Goal: Transaction & Acquisition: Download file/media

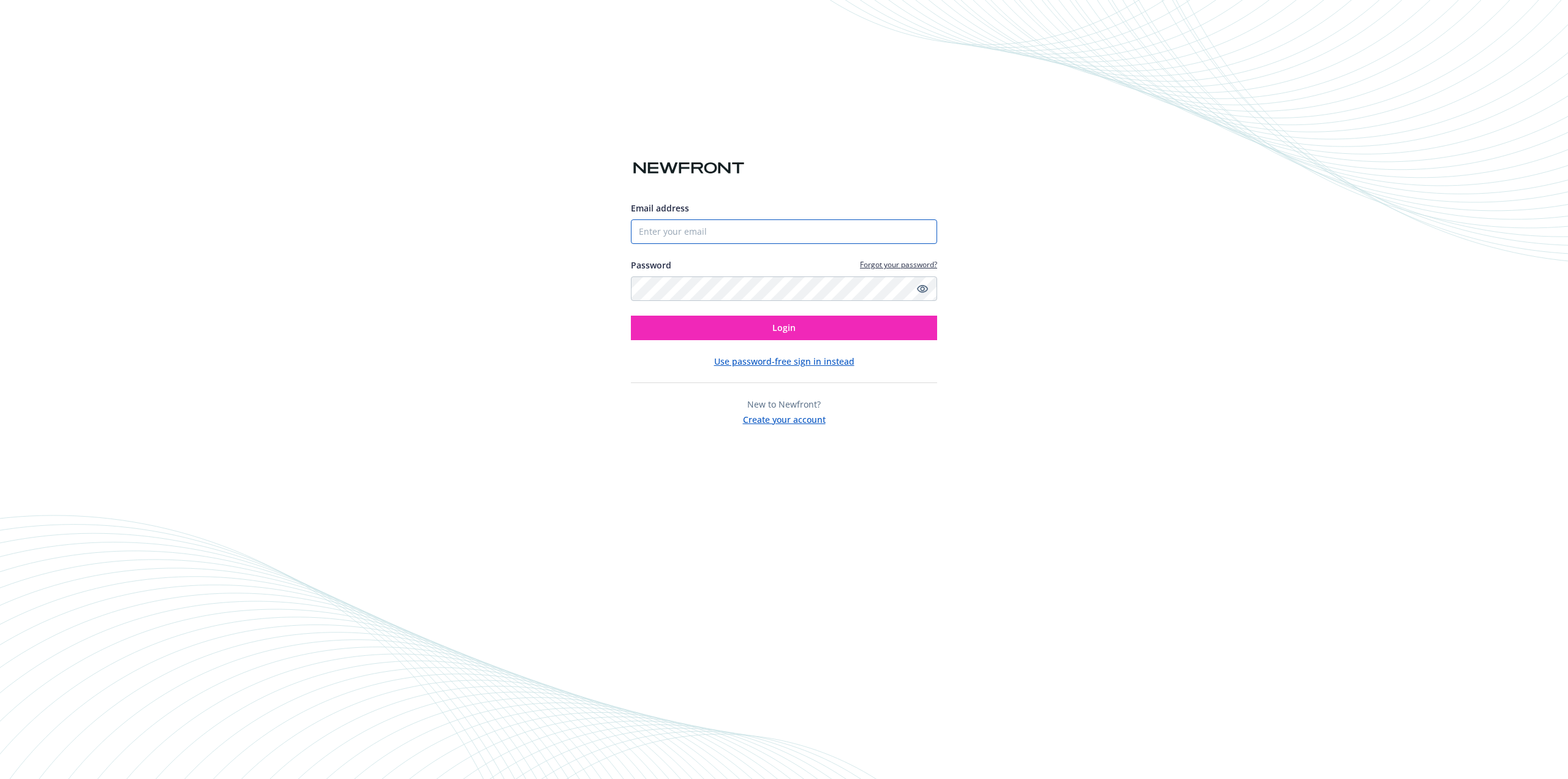
click at [755, 239] on input "Email address" at bounding box center [784, 231] width 306 height 25
type input "[PERSON_NAME][EMAIL_ADDRESS][DOMAIN_NAME]"
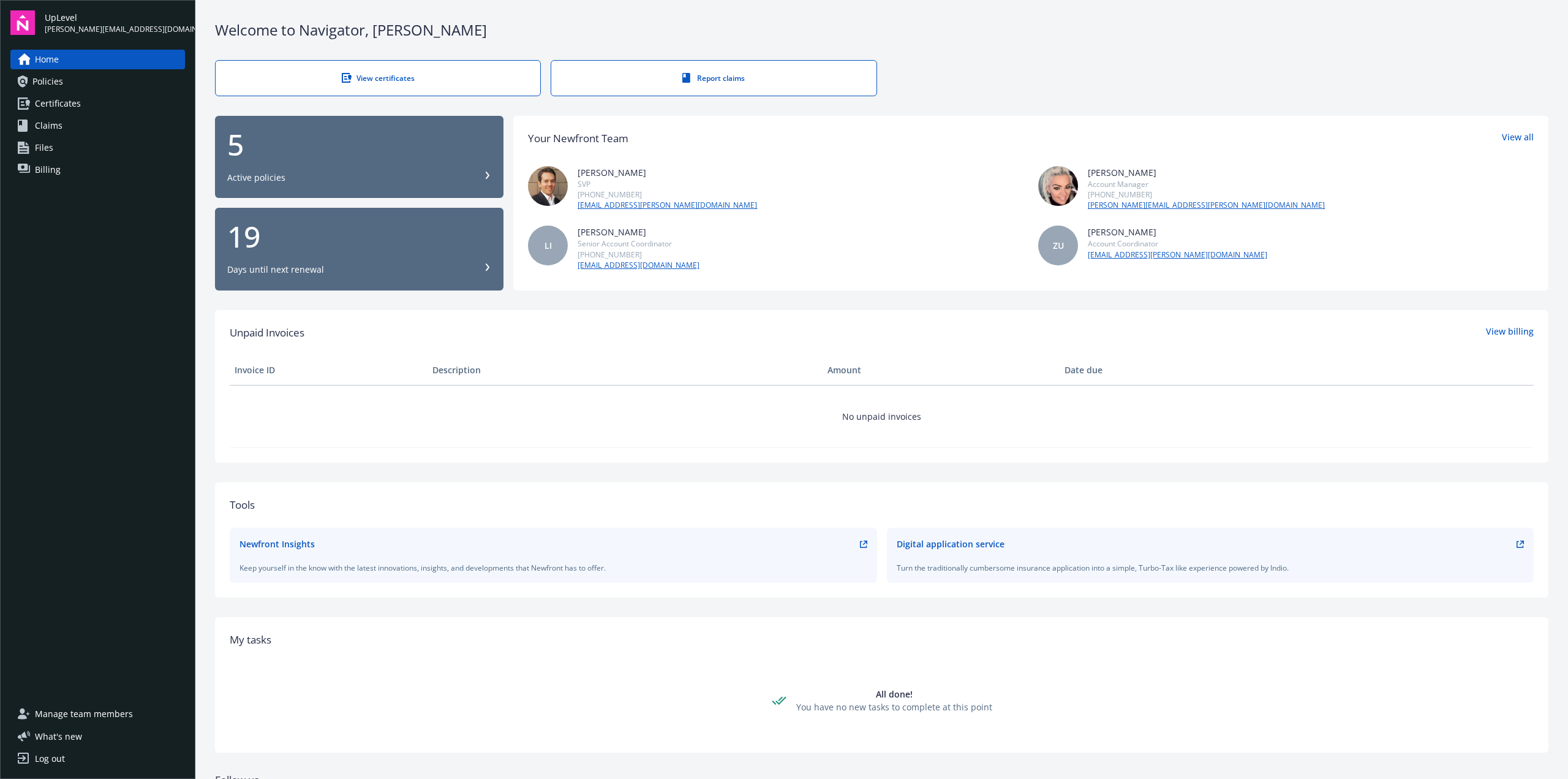
click at [277, 166] on div "5 Active policies" at bounding box center [359, 157] width 264 height 54
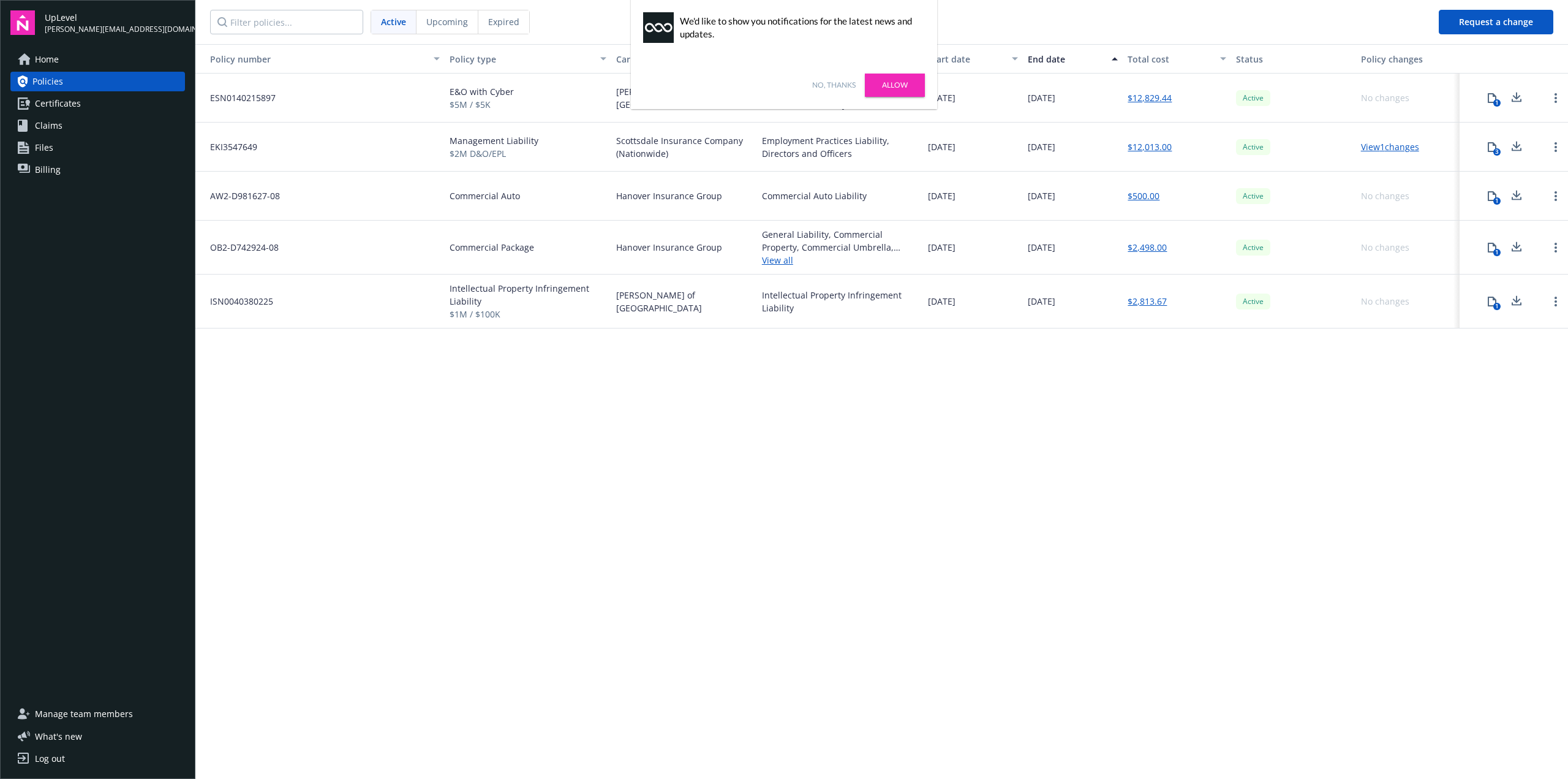
click at [833, 86] on link "No, thanks" at bounding box center [833, 85] width 43 height 11
click at [1549, 148] on link "Open options" at bounding box center [1556, 147] width 15 height 15
drag, startPoint x: 1165, startPoint y: 508, endPoint x: 1139, endPoint y: 458, distance: 56.4
click at [1165, 506] on div "Policy number Policy type Carrier Lines of coverage Start date End date Total c…" at bounding box center [881, 410] width 1373 height 733
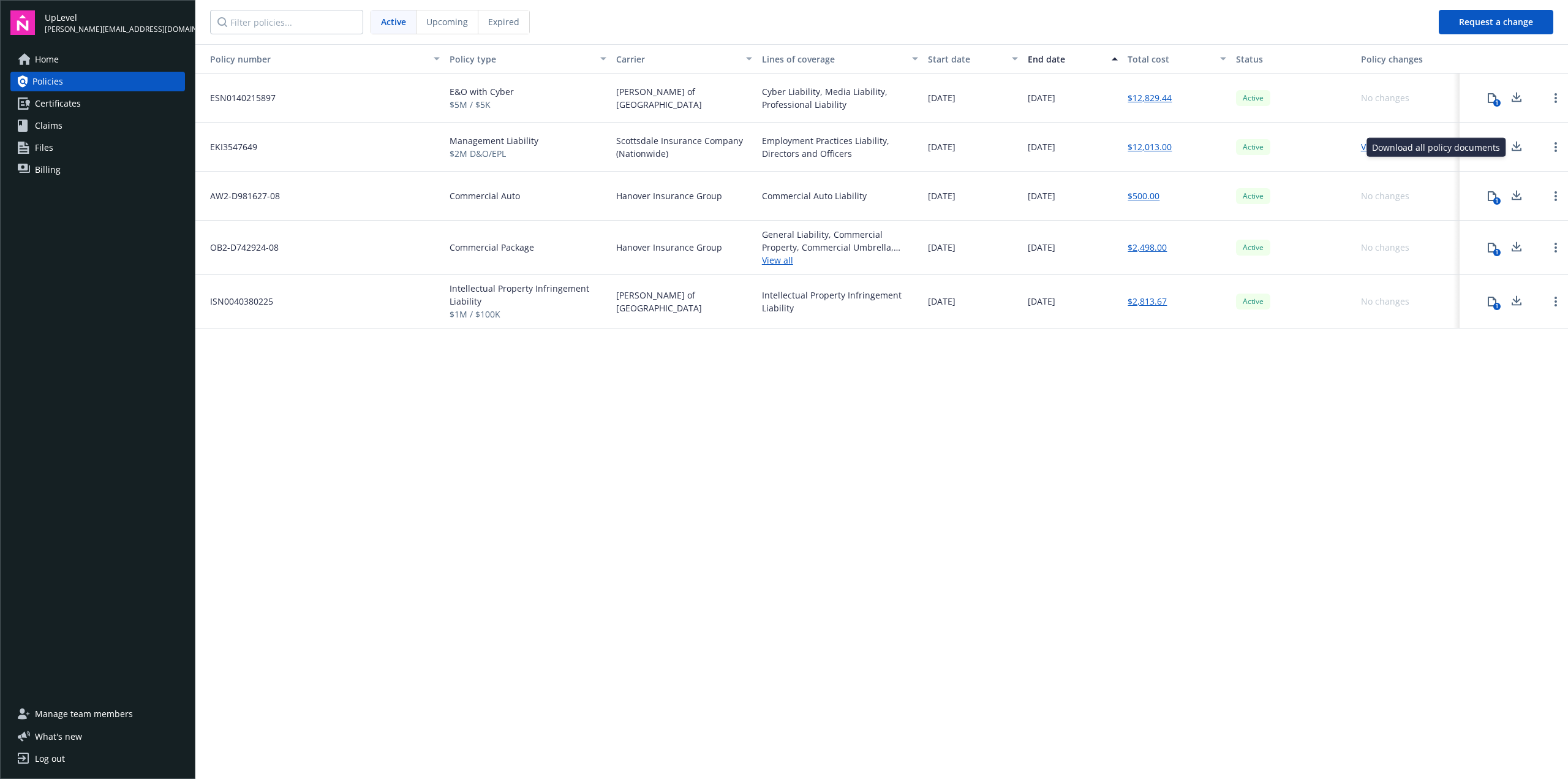
click at [1521, 150] on icon at bounding box center [1517, 147] width 15 height 15
click at [1365, 515] on div "Policy number Policy type Carrier Lines of coverage Start date End date Total c…" at bounding box center [881, 410] width 1373 height 733
click at [1519, 95] on icon at bounding box center [1517, 97] width 15 height 15
click at [1549, 101] on link "Open options" at bounding box center [1556, 98] width 15 height 15
click at [1252, 432] on div "Policy number Policy type Carrier Lines of coverage Start date End date Total c…" at bounding box center [881, 410] width 1373 height 733
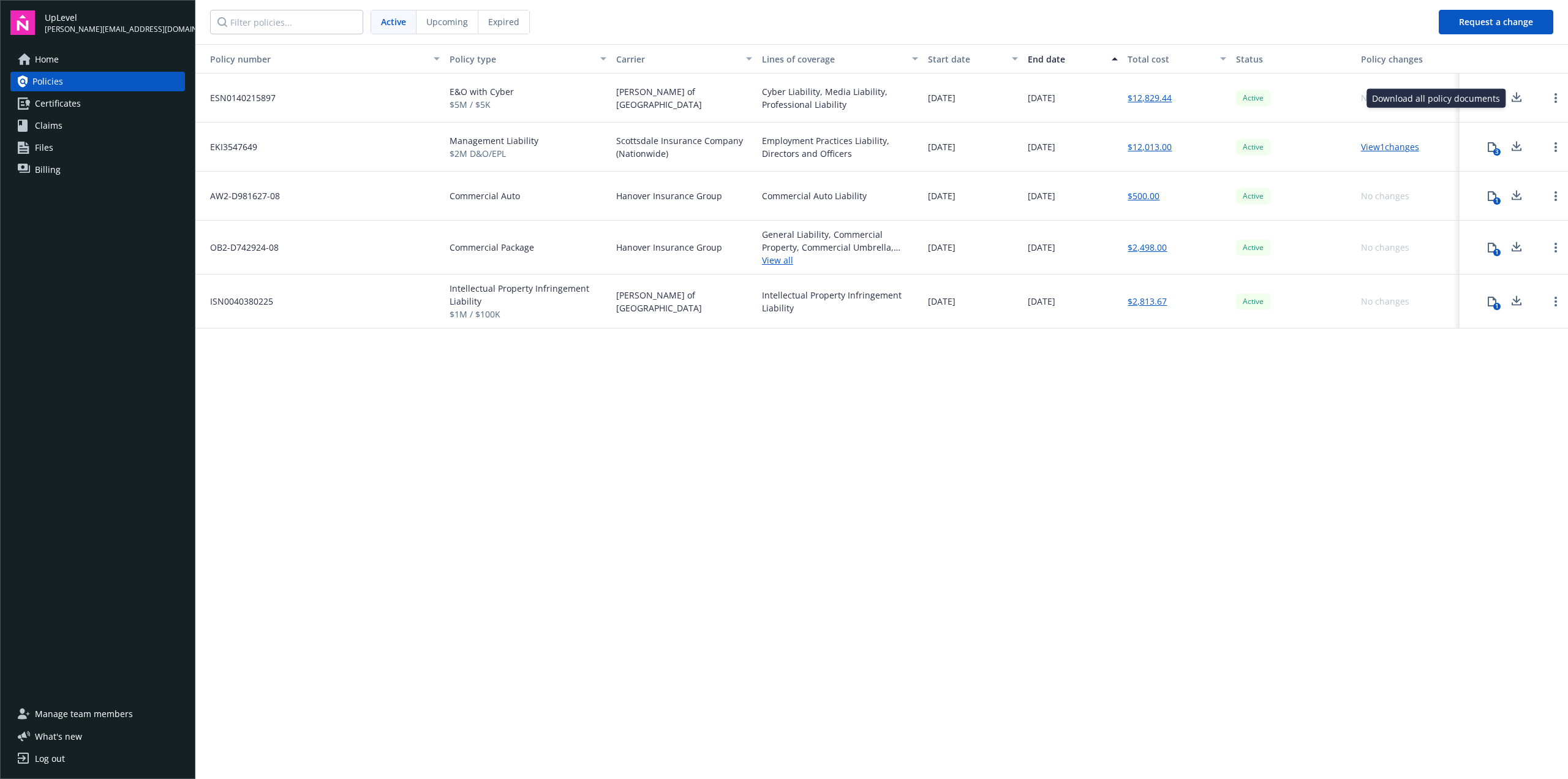
click at [1513, 100] on icon at bounding box center [1517, 97] width 15 height 15
